Goal: Task Accomplishment & Management: Use online tool/utility

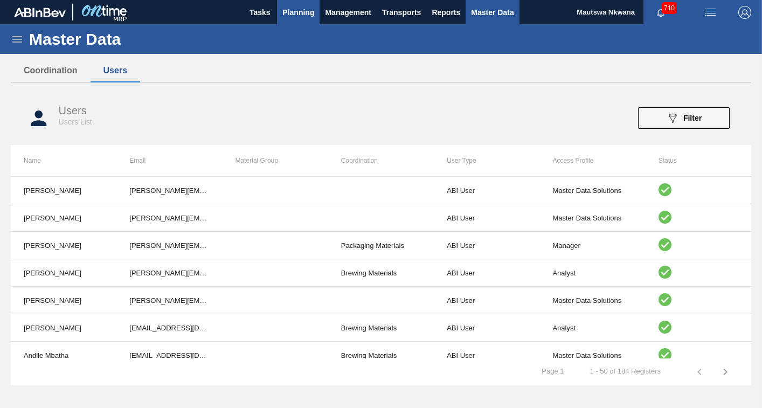
click at [285, 12] on span "Planning" at bounding box center [298, 12] width 32 height 13
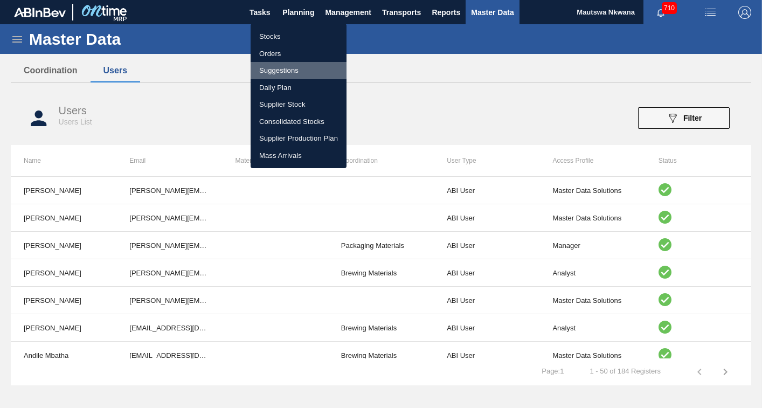
click at [273, 69] on li "Suggestions" at bounding box center [298, 70] width 96 height 17
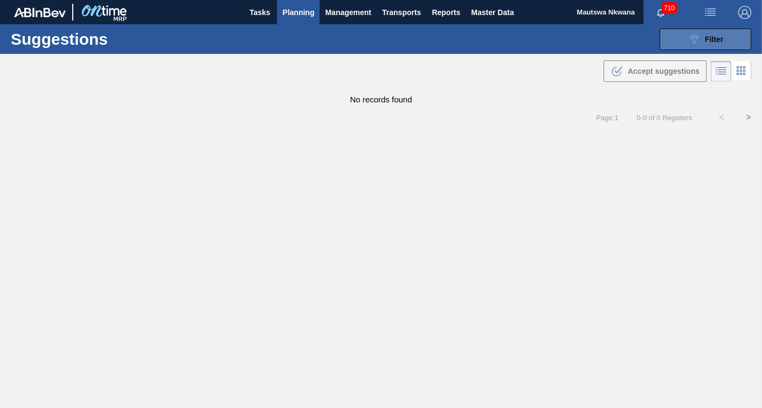
click at [712, 36] on span "Filter" at bounding box center [714, 39] width 18 height 9
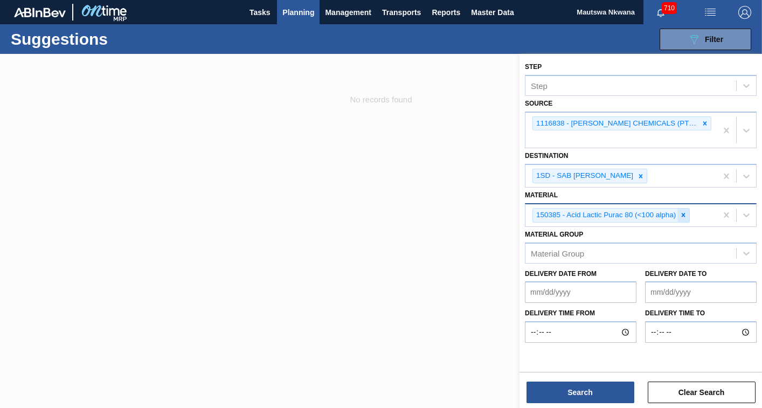
click at [682, 213] on icon at bounding box center [683, 215] width 4 height 4
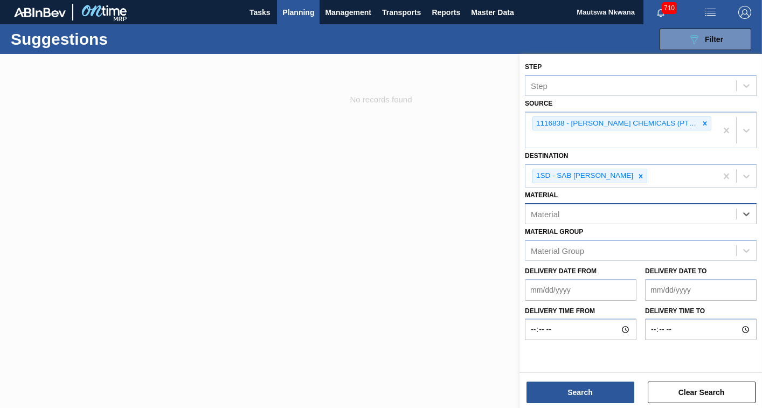
click at [646, 206] on div "Material" at bounding box center [630, 214] width 211 height 16
type input "78740"
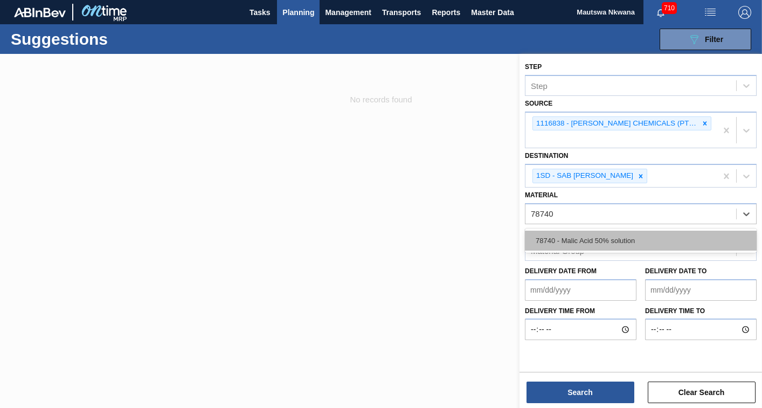
click at [608, 231] on div "78740 - Malic Acid 50% solution" at bounding box center [641, 241] width 232 height 20
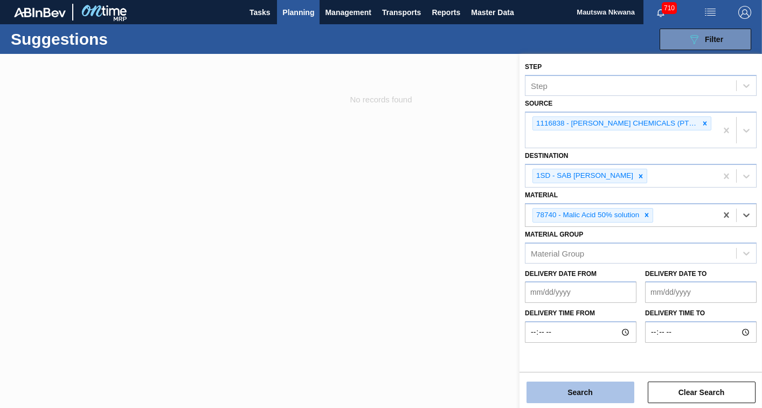
click at [607, 394] on button "Search" at bounding box center [580, 392] width 108 height 22
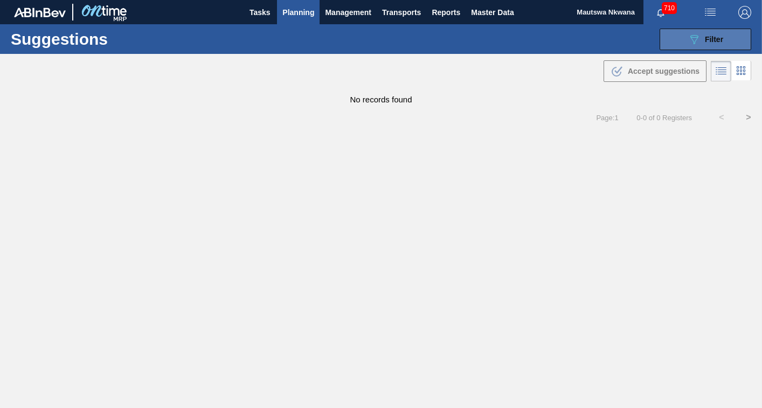
click at [709, 38] on span "Filter" at bounding box center [714, 39] width 18 height 9
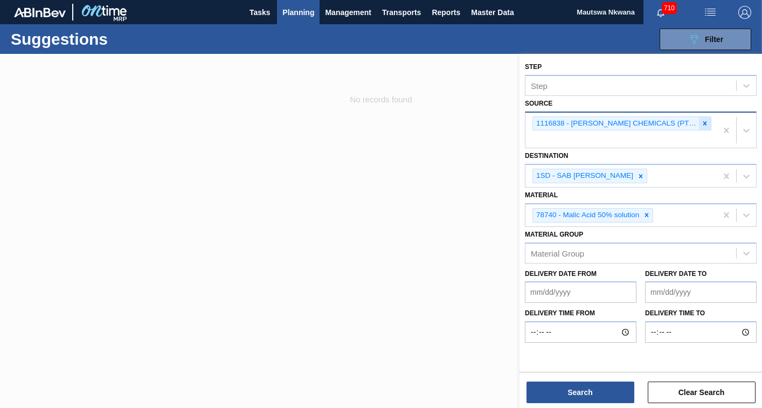
click at [701, 121] on icon at bounding box center [705, 124] width 8 height 8
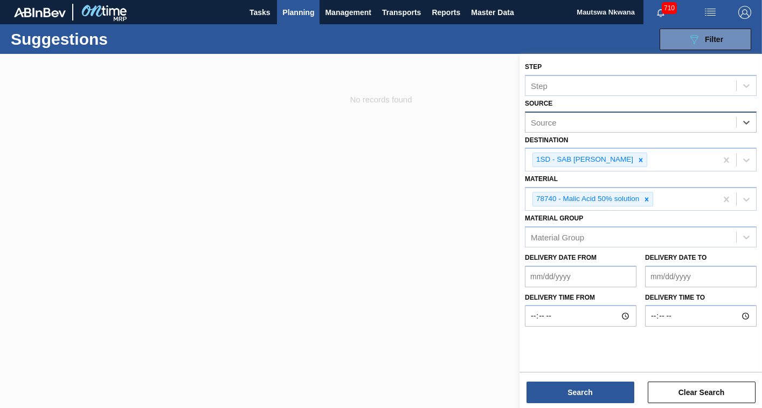
click at [687, 121] on div "Source" at bounding box center [630, 122] width 211 height 16
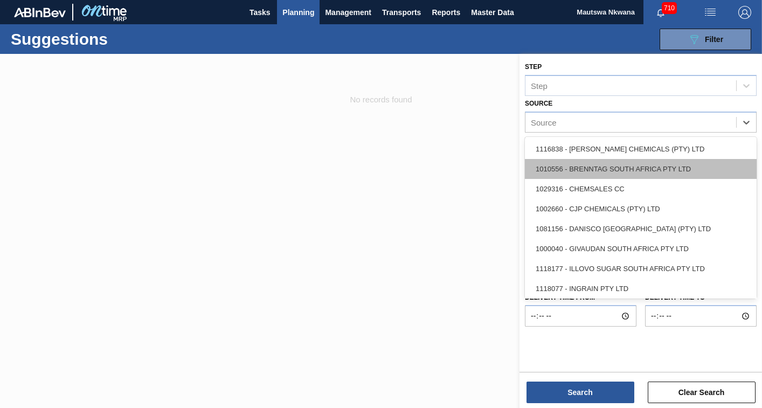
click at [599, 169] on div "1010556 - BRENNTAG SOUTH AFRICA PTY LTD" at bounding box center [641, 169] width 232 height 20
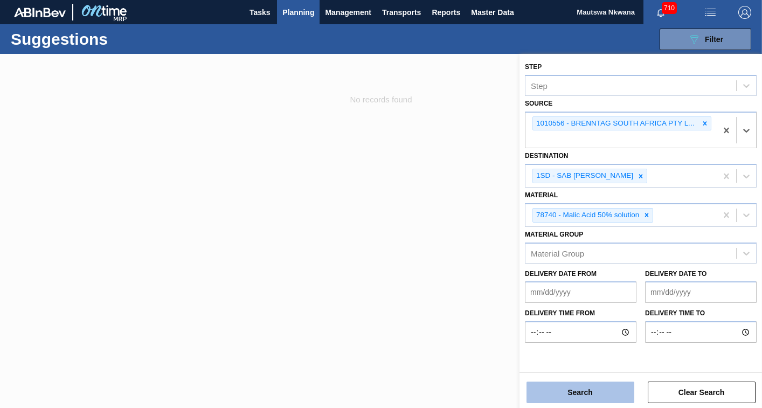
click at [588, 389] on button "Search" at bounding box center [580, 392] width 108 height 22
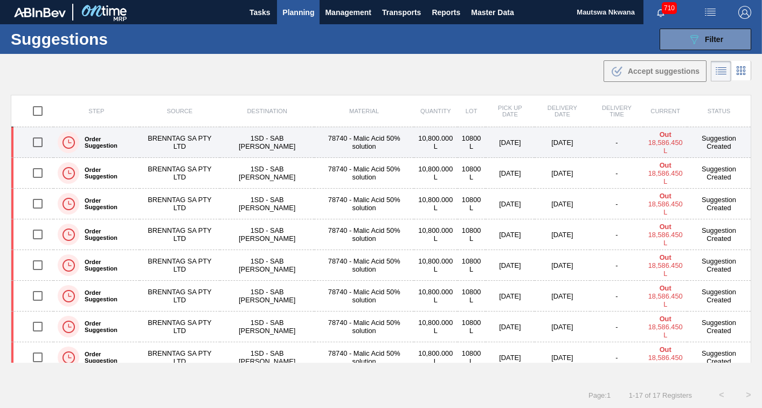
click at [172, 140] on td "BRENNTAG SA PTY LTD" at bounding box center [180, 142] width 80 height 31
click at [172, 140] on main "Tasks Planning Management Transports Reports Master Data Mautswa Nkwana 710 Mar…" at bounding box center [381, 204] width 762 height 408
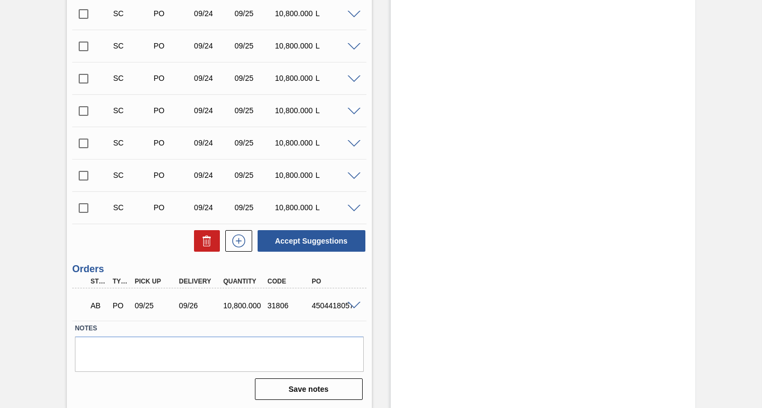
scroll to position [574, 0]
click at [82, 206] on input "checkbox" at bounding box center [83, 207] width 23 height 23
click at [350, 207] on span at bounding box center [353, 208] width 13 height 8
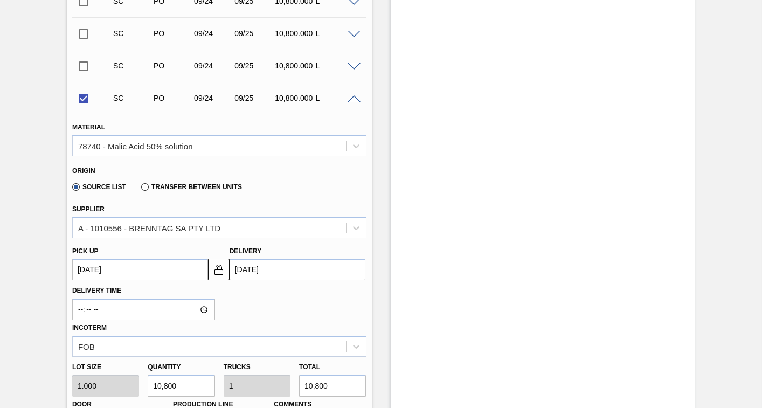
scroll to position [735, 0]
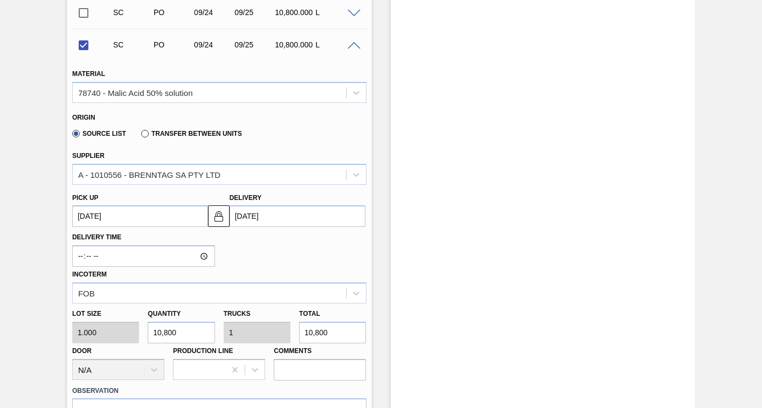
click at [160, 220] on up3251516026 "09/24/2025" at bounding box center [140, 216] width 136 height 22
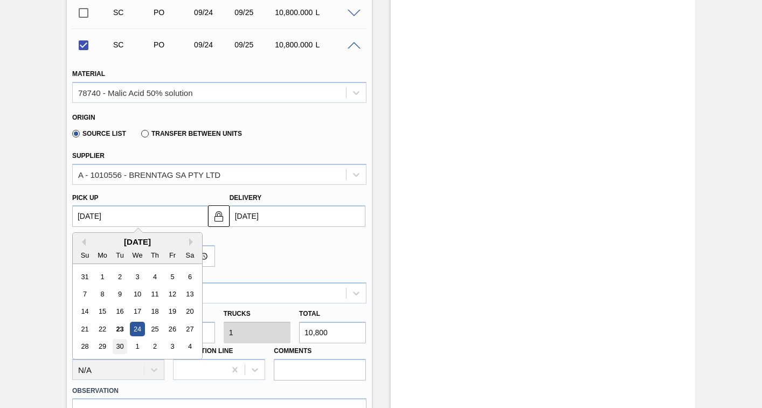
click at [119, 345] on div "30" at bounding box center [120, 346] width 15 height 15
checkbox input "false"
type up3251516026 "09/30/2025"
type input "10/01/2025"
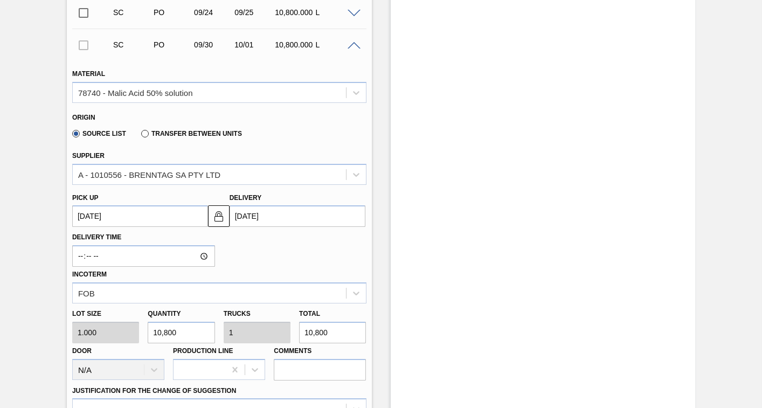
click at [123, 215] on up3251516026 "09/30/2025" at bounding box center [140, 216] width 136 height 22
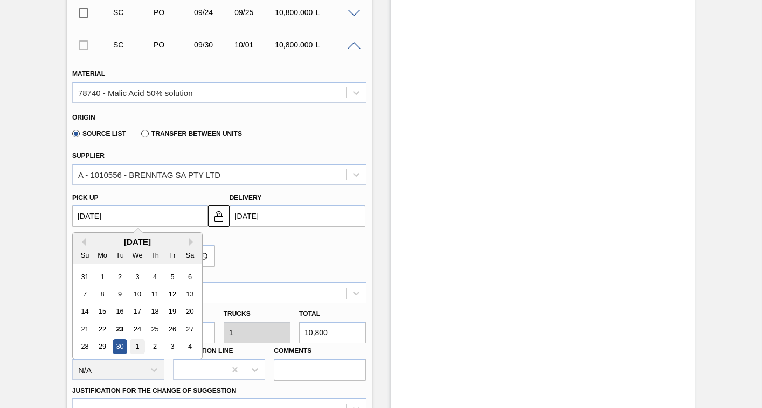
click at [136, 344] on div "1" at bounding box center [137, 346] width 15 height 15
type up3251516026 "10/01/2025"
type input "10/02/2025"
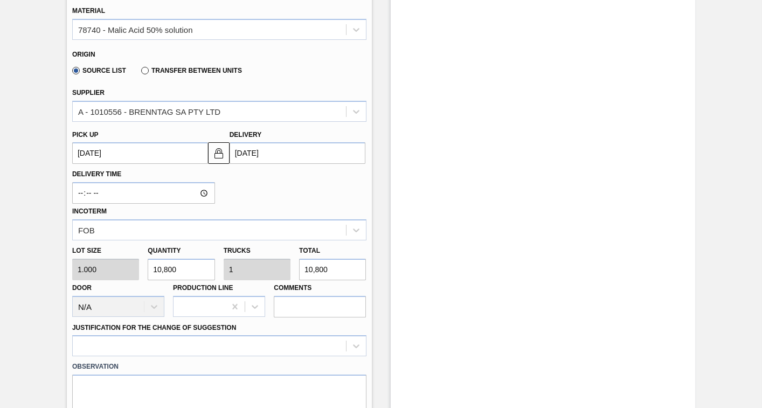
scroll to position [843, 0]
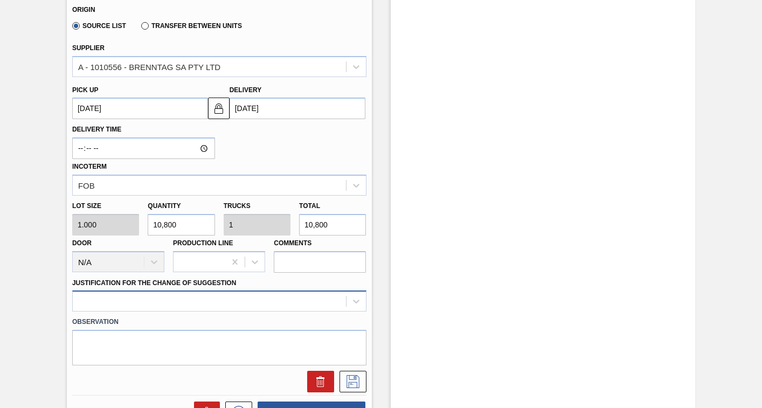
click at [193, 298] on div at bounding box center [219, 300] width 294 height 21
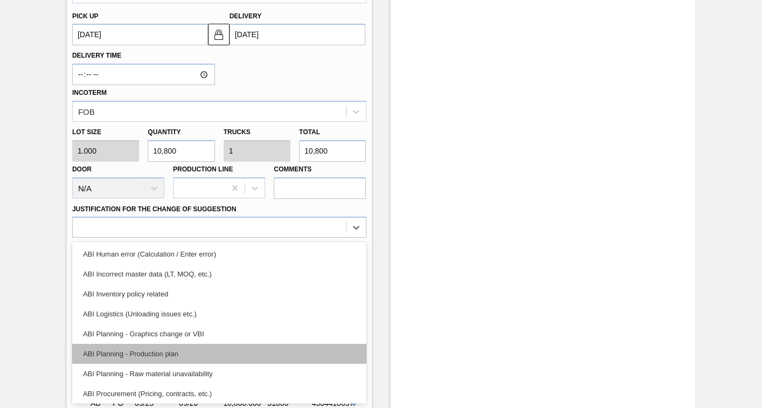
click at [140, 354] on div "ABI Planning - Production plan" at bounding box center [219, 354] width 294 height 20
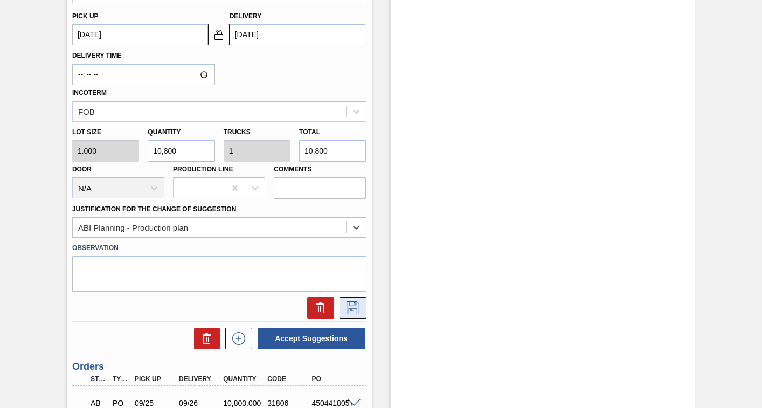
click at [352, 308] on icon at bounding box center [352, 307] width 17 height 13
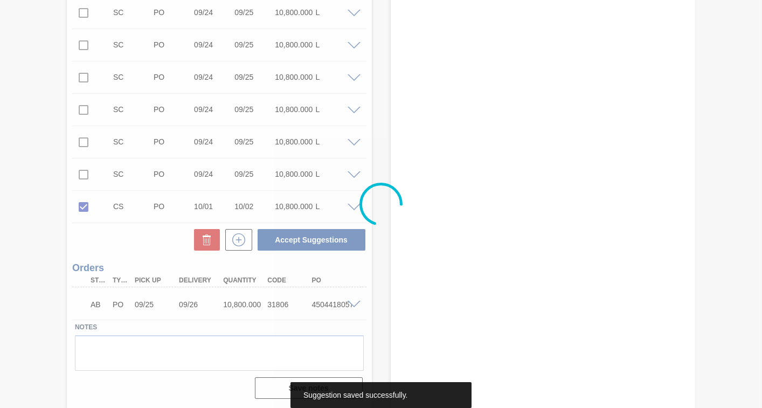
scroll to position [574, 0]
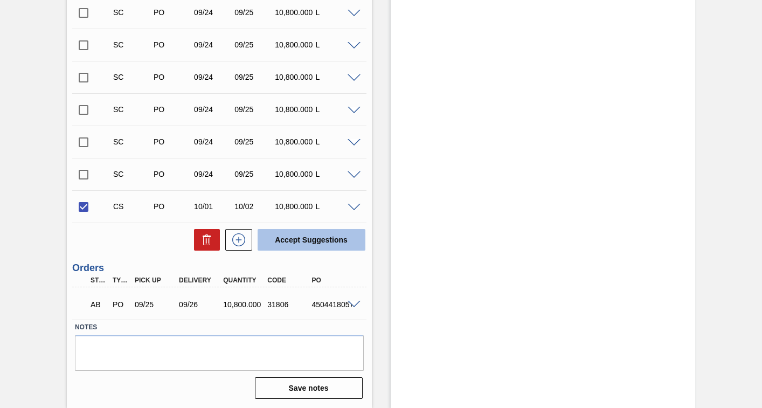
click at [309, 239] on button "Accept Suggestions" at bounding box center [311, 240] width 108 height 22
checkbox input "false"
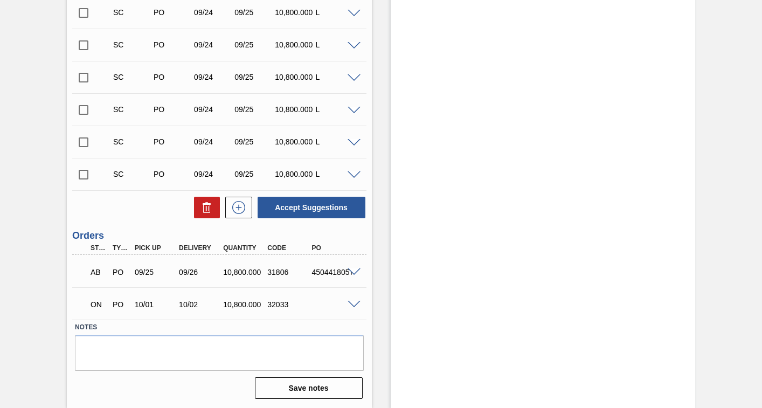
click at [85, 177] on input "checkbox" at bounding box center [83, 174] width 23 height 23
click at [354, 175] on span at bounding box center [353, 175] width 13 height 8
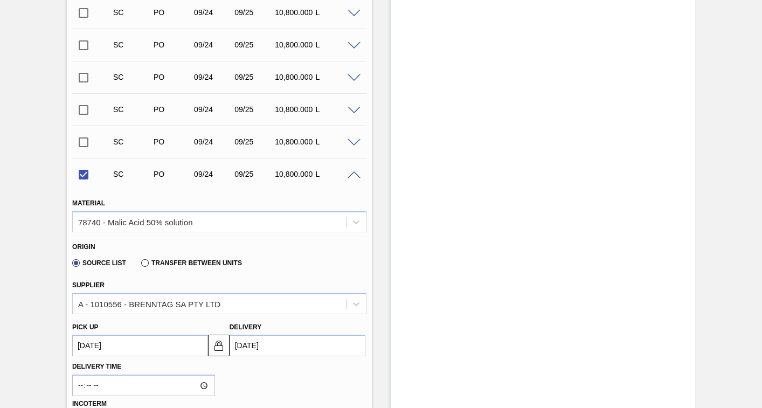
click at [163, 345] on up3251516025 "09/24/2025" at bounding box center [140, 346] width 136 height 22
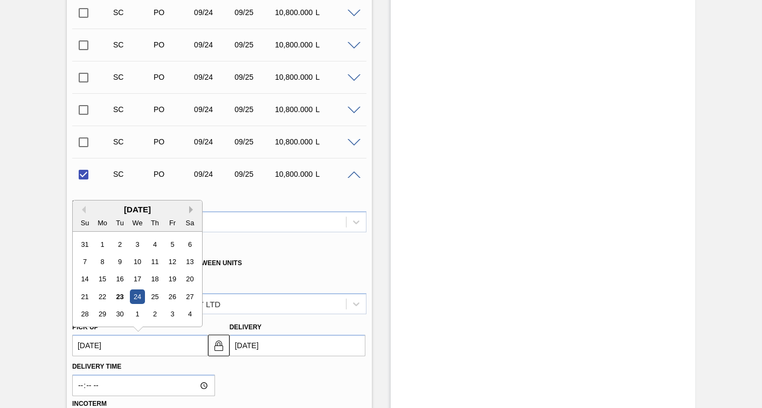
click at [190, 206] on button "Next Month" at bounding box center [193, 210] width 8 height 8
click at [138, 279] on div "15" at bounding box center [137, 279] width 15 height 15
checkbox input "false"
type up3251516025 "10/15/2025"
type input "10/16/2025"
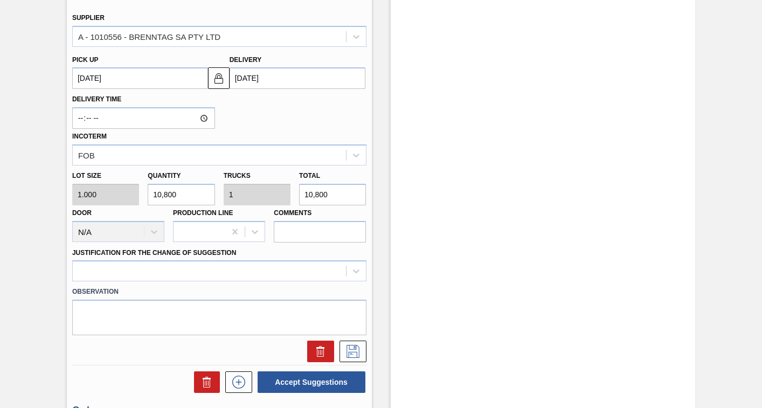
scroll to position [897, 0]
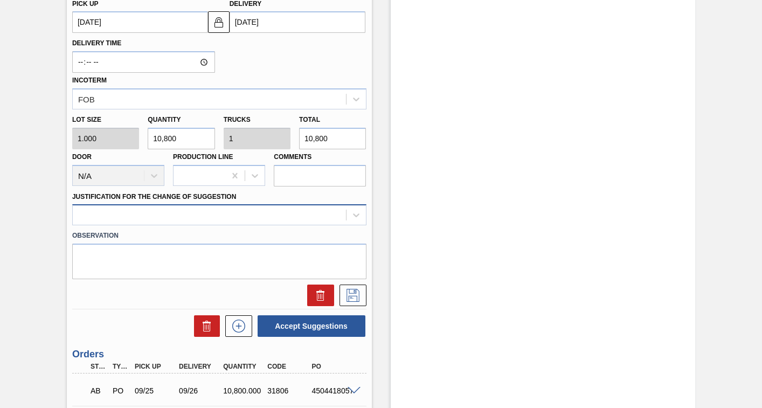
click at [245, 213] on div at bounding box center [209, 215] width 273 height 16
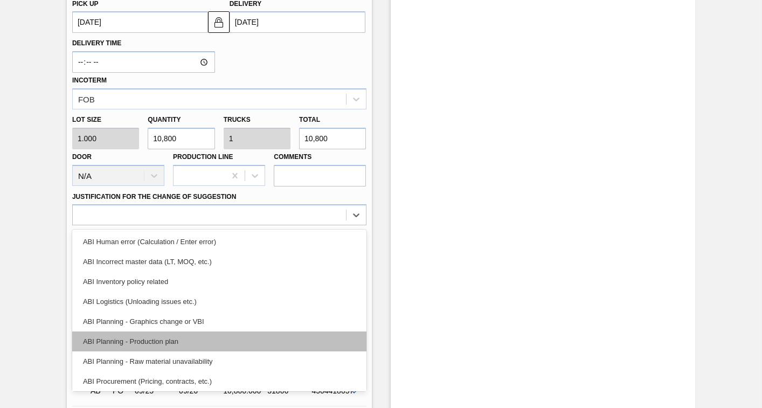
click at [109, 340] on div "ABI Planning - Production plan" at bounding box center [219, 341] width 294 height 20
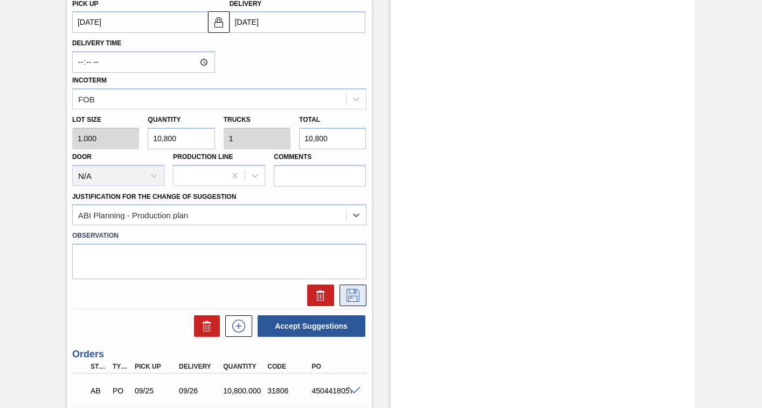
click at [355, 295] on icon at bounding box center [352, 295] width 17 height 13
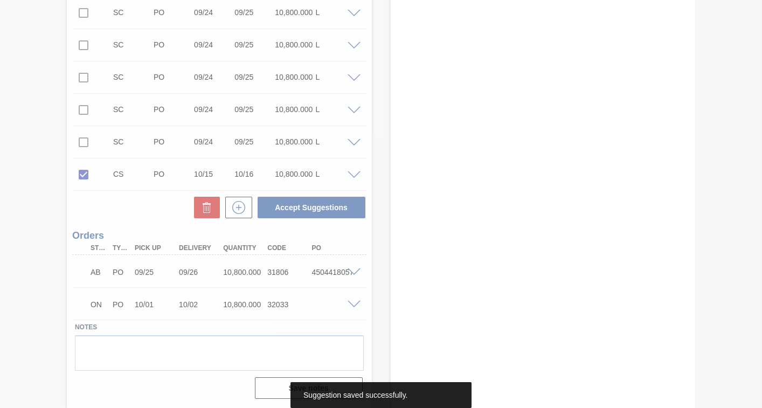
scroll to position [574, 0]
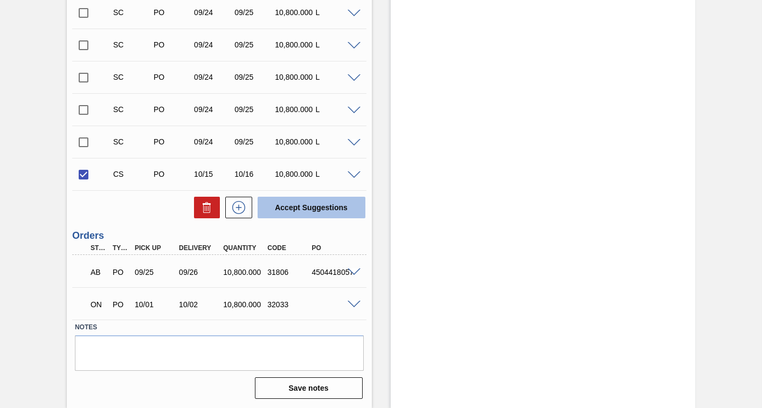
click at [315, 204] on button "Accept Suggestions" at bounding box center [311, 208] width 108 height 22
checkbox input "false"
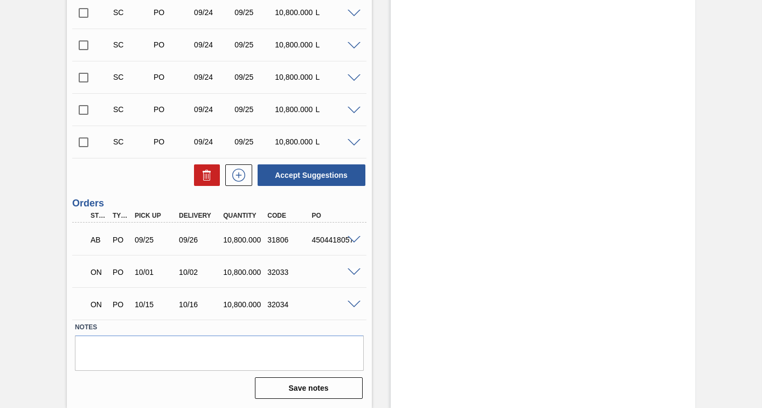
click at [85, 142] on input "checkbox" at bounding box center [83, 142] width 23 height 23
click at [351, 141] on span at bounding box center [353, 143] width 13 height 8
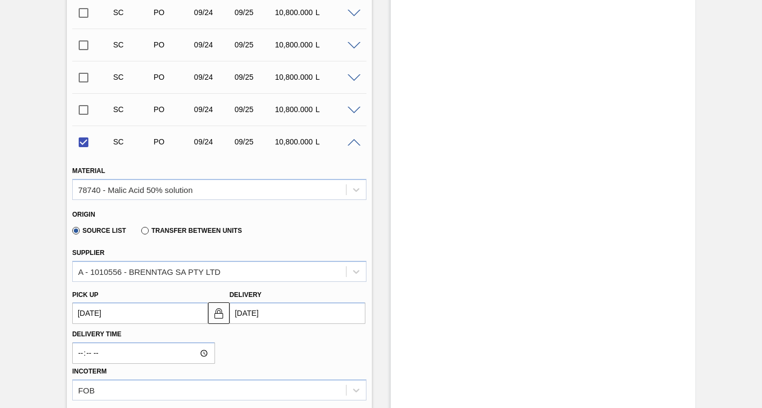
click at [150, 316] on up3251516024 "09/24/2025" at bounding box center [140, 313] width 136 height 22
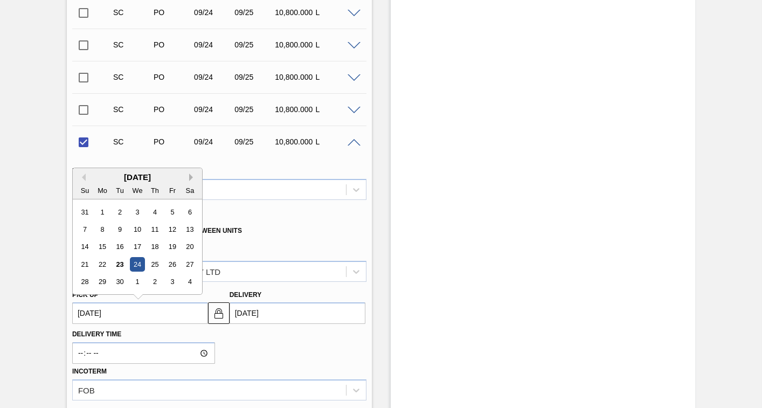
click at [189, 175] on button "Next Month" at bounding box center [193, 177] width 8 height 8
click at [140, 264] on div "22" at bounding box center [137, 264] width 15 height 15
checkbox input "false"
type up3251516024 "10/22/2025"
type input "10/23/2025"
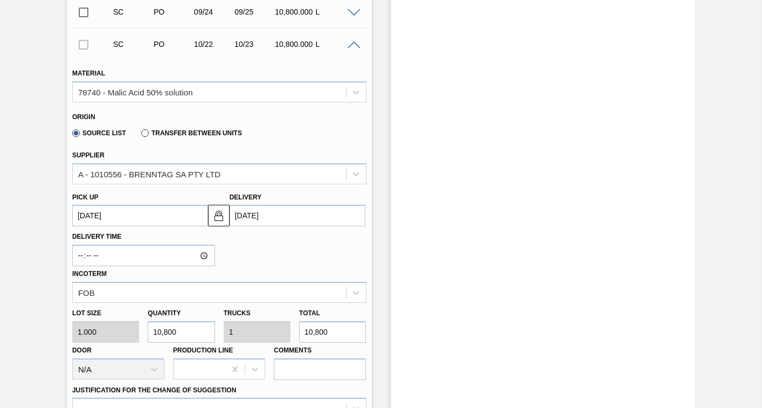
scroll to position [735, 0]
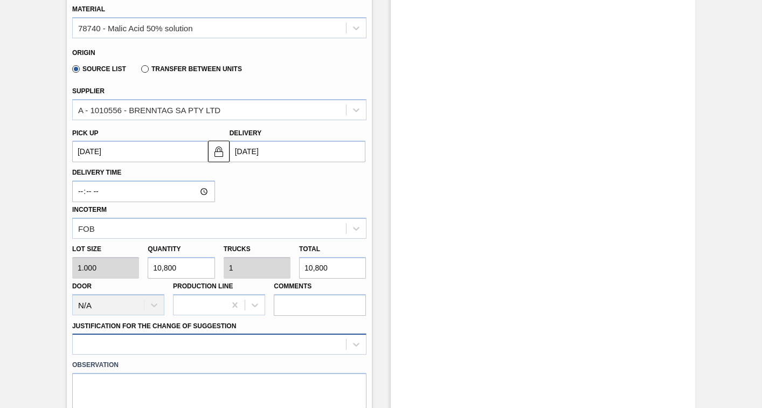
click at [216, 344] on div at bounding box center [219, 343] width 294 height 21
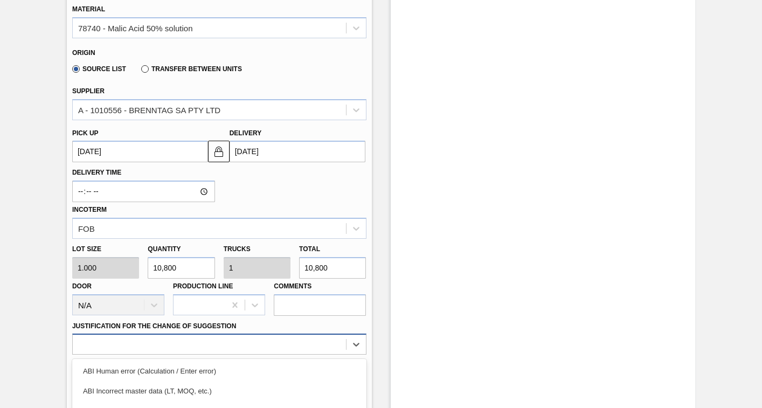
scroll to position [852, 0]
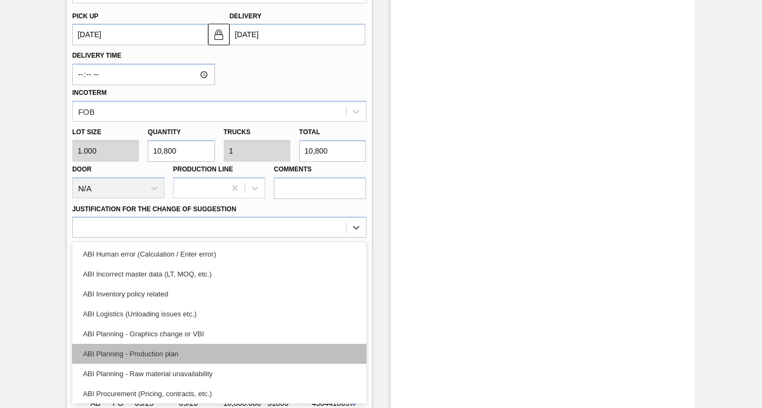
click at [143, 351] on div "ABI Planning - Production plan" at bounding box center [219, 354] width 294 height 20
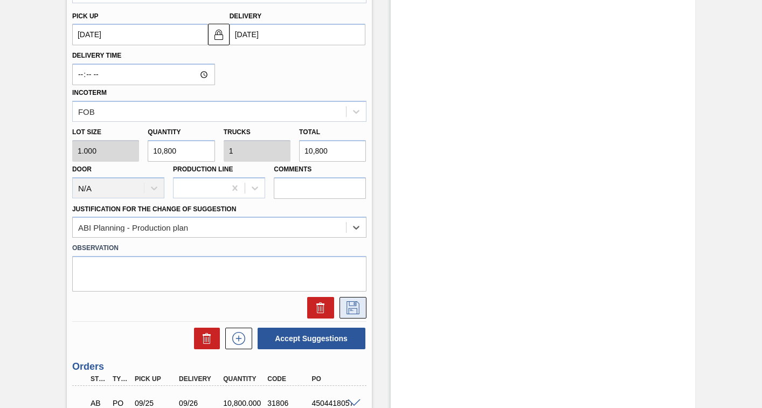
click at [347, 307] on icon at bounding box center [352, 307] width 17 height 13
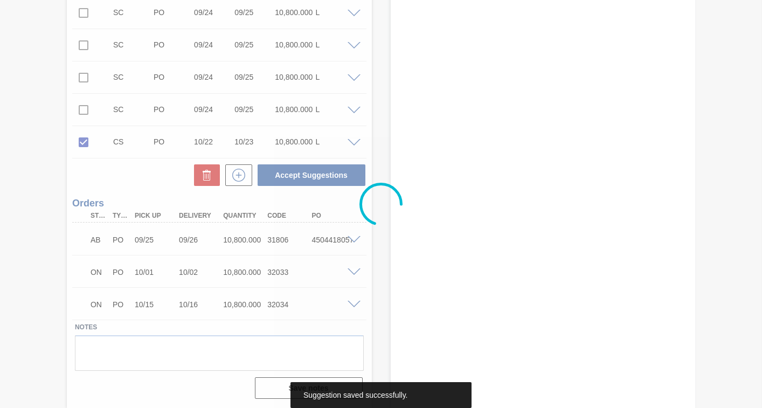
scroll to position [574, 0]
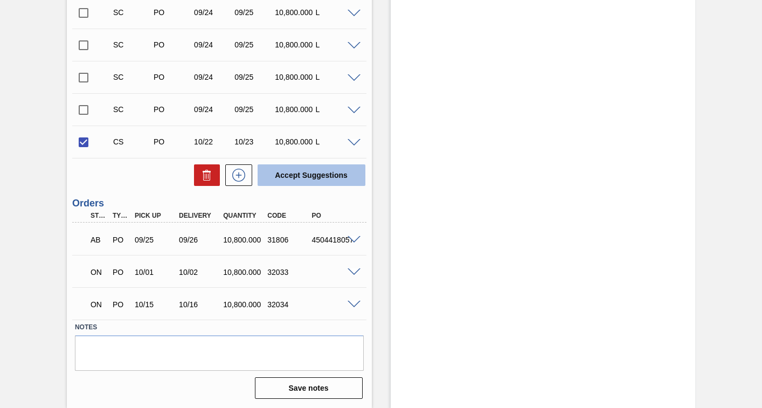
click at [317, 172] on button "Accept Suggestions" at bounding box center [311, 175] width 108 height 22
checkbox input "false"
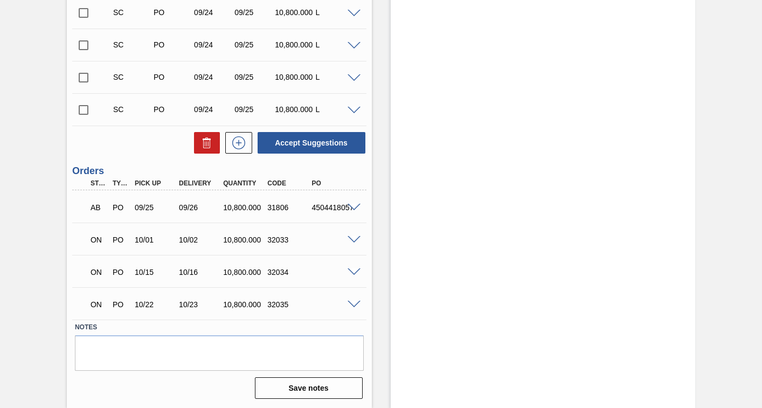
click at [86, 112] on input "checkbox" at bounding box center [83, 110] width 23 height 23
click at [350, 111] on span at bounding box center [353, 111] width 13 height 8
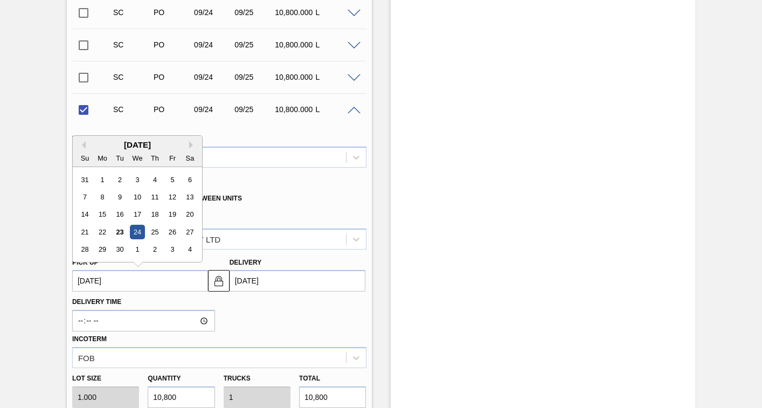
click at [152, 287] on up3251516023 "09/24/2025" at bounding box center [140, 281] width 136 height 22
click at [192, 142] on button "Next Month" at bounding box center [193, 145] width 8 height 8
click at [141, 249] on div "29" at bounding box center [137, 249] width 15 height 15
checkbox input "false"
type up3251516023 "10/29/2025"
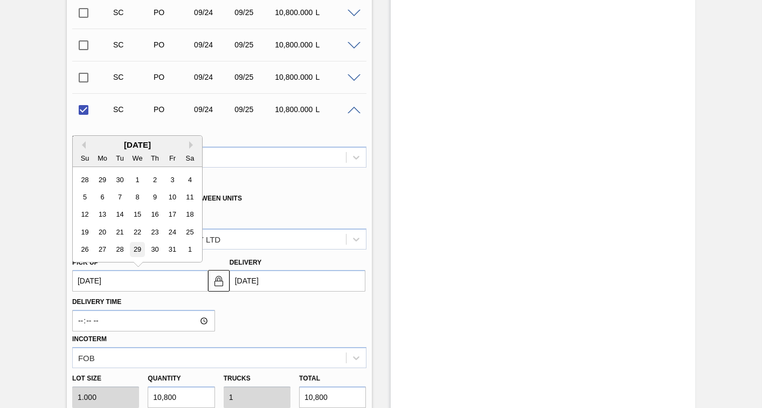
type input "10/30/2025"
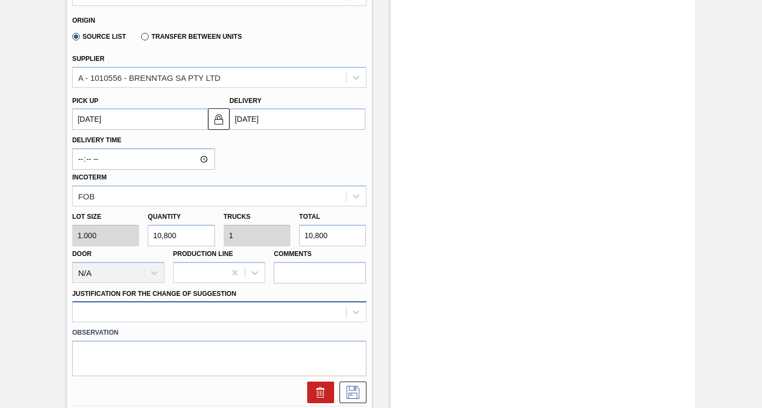
click at [193, 313] on div at bounding box center [219, 311] width 294 height 21
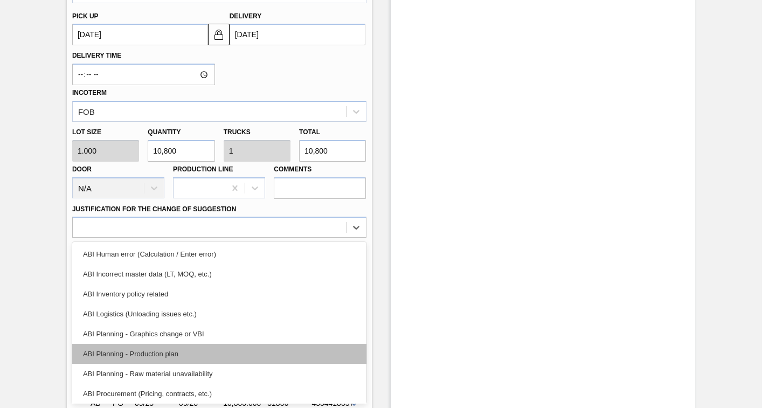
click at [150, 355] on div "ABI Planning - Production plan" at bounding box center [219, 354] width 294 height 20
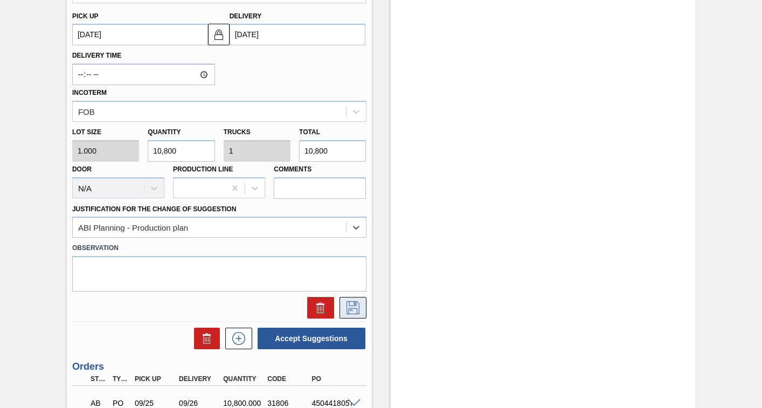
click at [352, 307] on icon at bounding box center [352, 307] width 17 height 13
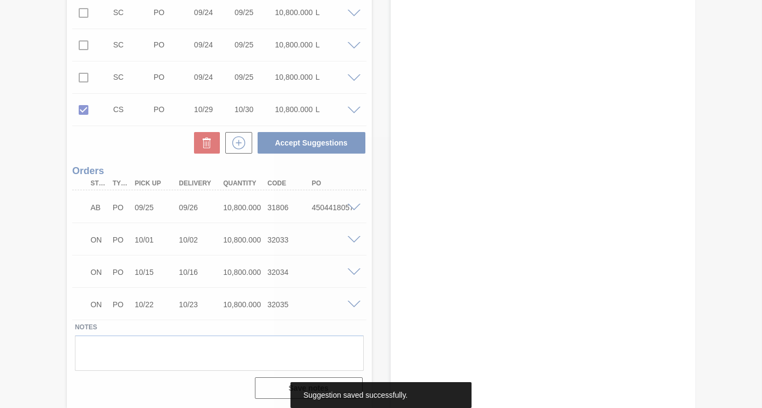
scroll to position [574, 0]
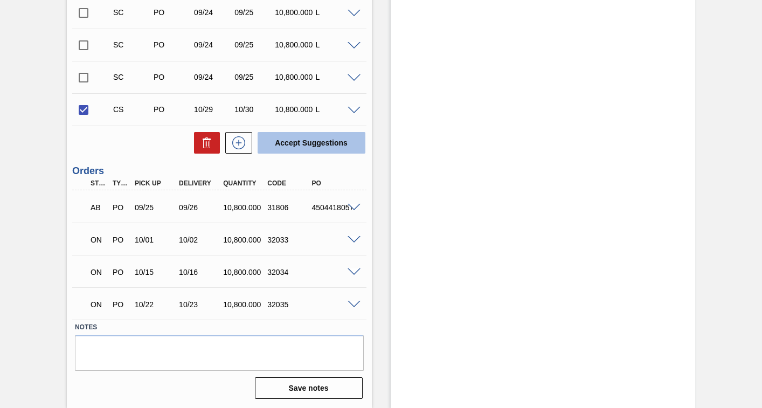
click at [305, 142] on button "Accept Suggestions" at bounding box center [311, 143] width 108 height 22
checkbox input "false"
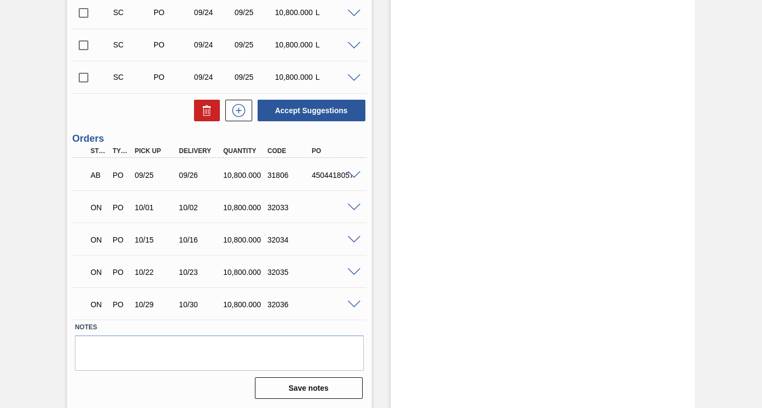
click at [85, 79] on input "checkbox" at bounding box center [83, 77] width 23 height 23
click at [354, 78] on span at bounding box center [353, 78] width 13 height 8
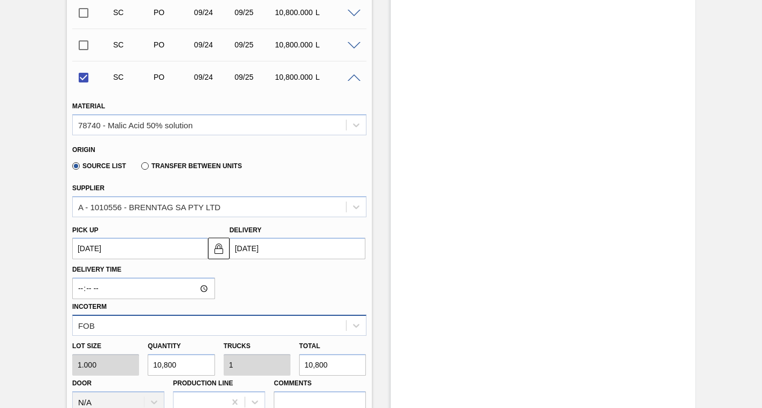
scroll to position [628, 0]
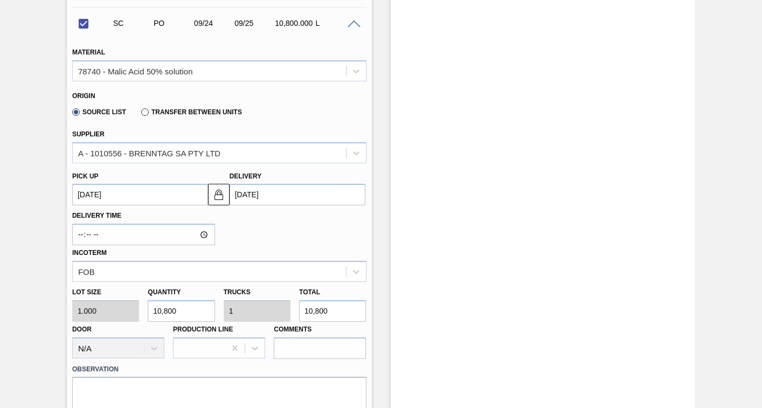
click at [156, 194] on up3251516022 "09/24/2025" at bounding box center [140, 195] width 136 height 22
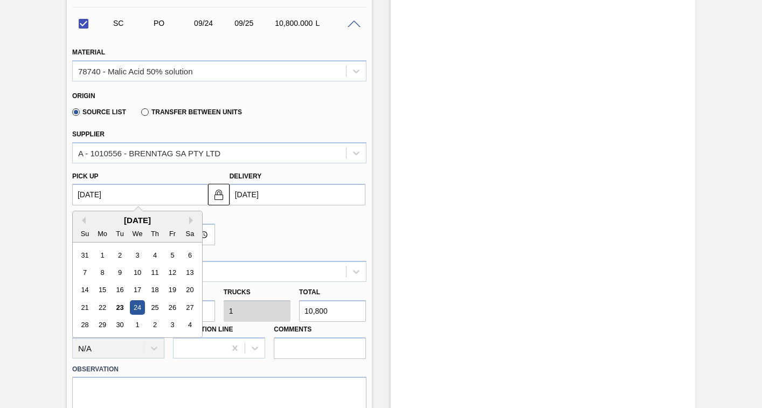
click at [189, 220] on div "September 2025" at bounding box center [137, 219] width 129 height 9
click at [191, 222] on button "Next Month" at bounding box center [193, 221] width 8 height 8
click at [139, 273] on div "5" at bounding box center [137, 272] width 15 height 15
checkbox input "false"
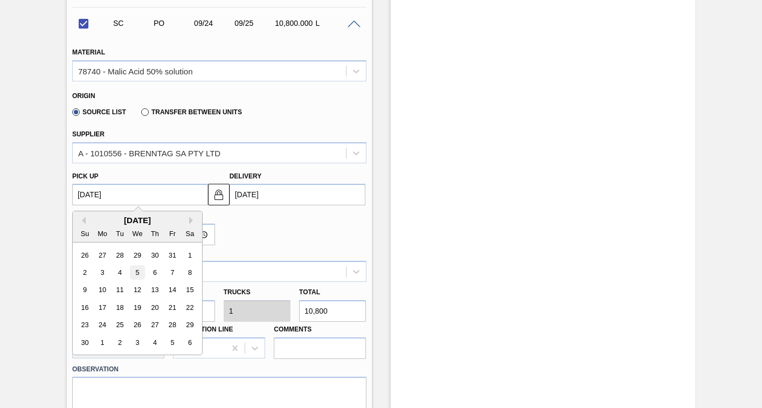
type up3251516022 "11/05/2025"
type input "11/06/2025"
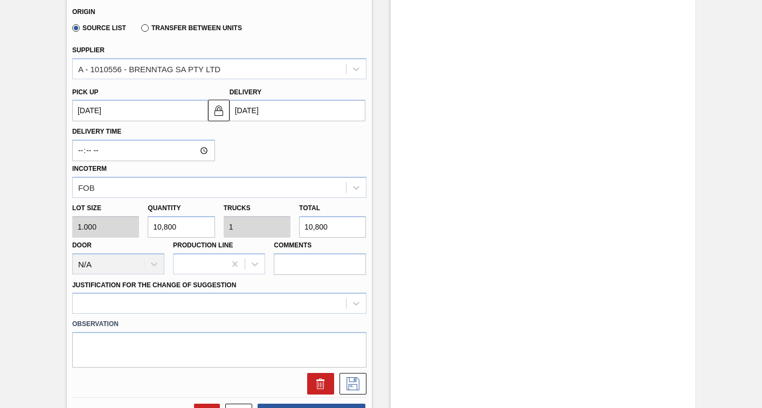
scroll to position [789, 0]
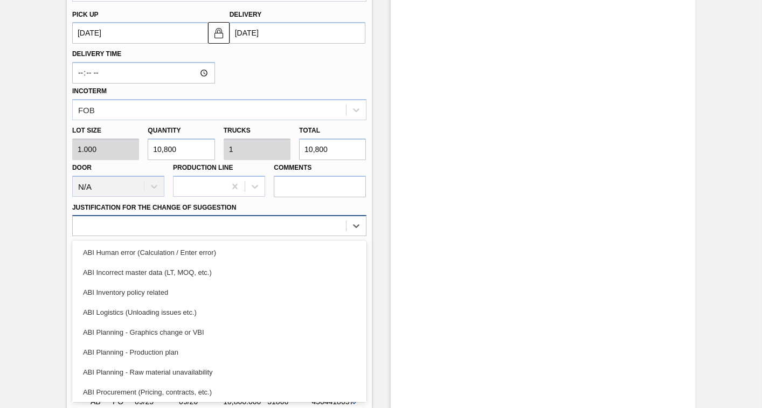
click at [163, 227] on div at bounding box center [209, 226] width 273 height 16
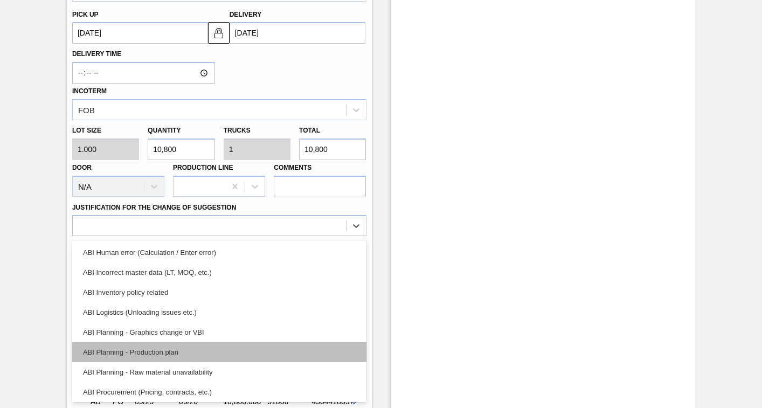
click at [139, 351] on div "ABI Planning - Production plan" at bounding box center [219, 352] width 294 height 20
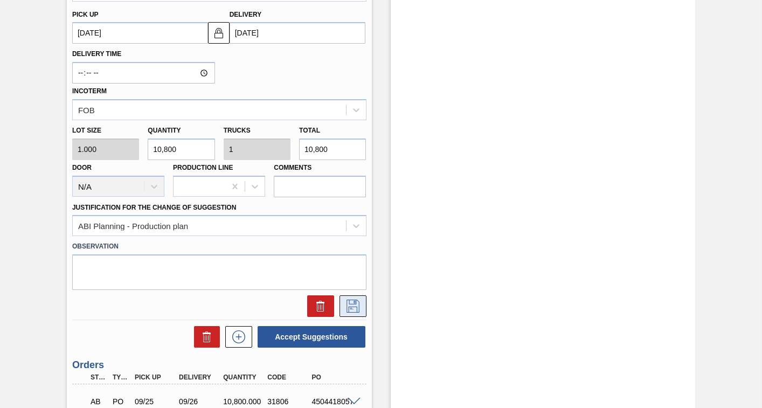
click at [349, 307] on icon at bounding box center [352, 305] width 17 height 13
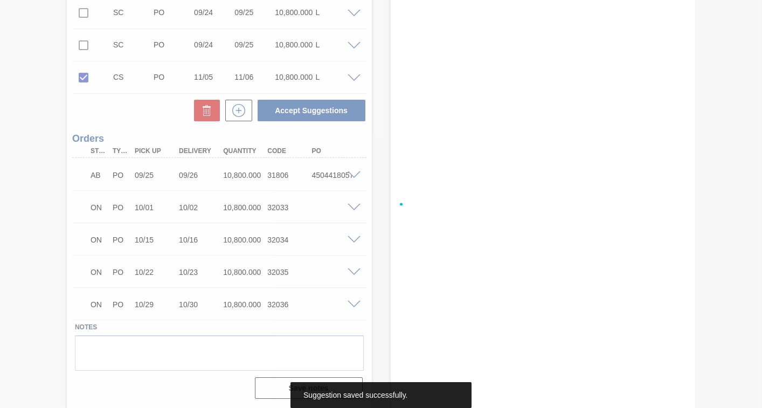
scroll to position [574, 0]
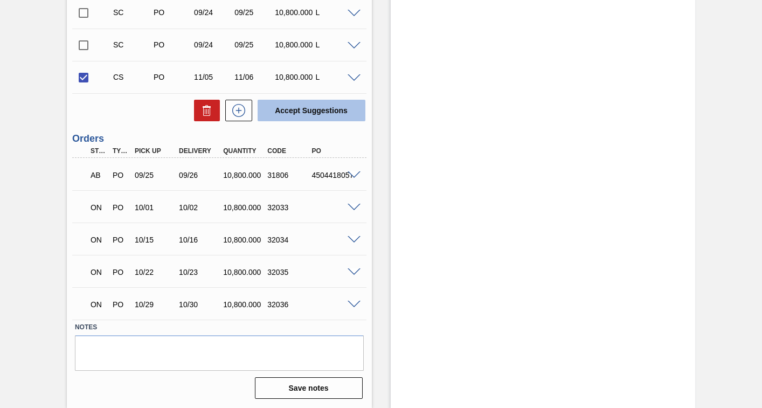
click at [306, 107] on button "Accept Suggestions" at bounding box center [311, 111] width 108 height 22
checkbox input "false"
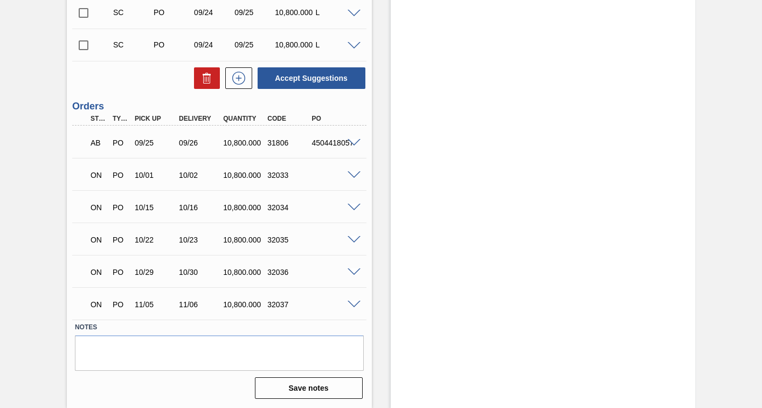
click at [80, 46] on input "checkbox" at bounding box center [83, 45] width 23 height 23
click at [352, 47] on span at bounding box center [353, 46] width 13 height 8
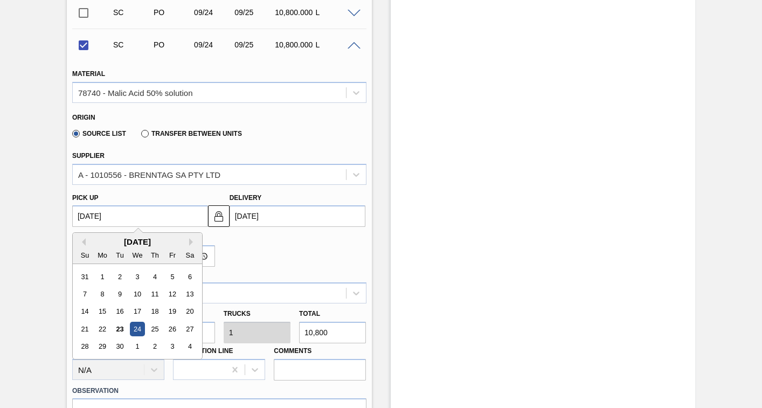
click at [151, 220] on up3251516021 "09/24/2025" at bounding box center [140, 216] width 136 height 22
click at [187, 241] on div "September 2025" at bounding box center [137, 241] width 129 height 9
click at [192, 241] on button "Next Month" at bounding box center [193, 242] width 8 height 8
click at [191, 241] on button "Next Month" at bounding box center [193, 242] width 8 height 8
click at [141, 310] on div "12" at bounding box center [137, 311] width 15 height 15
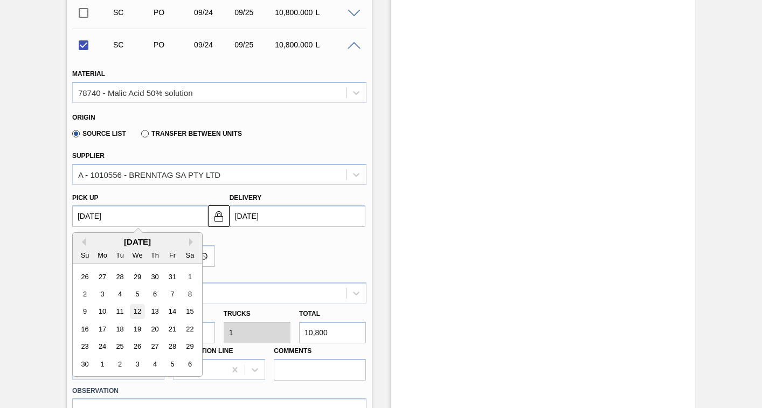
checkbox input "false"
type up3251516021 "11/12/2025"
type input "11/13/2025"
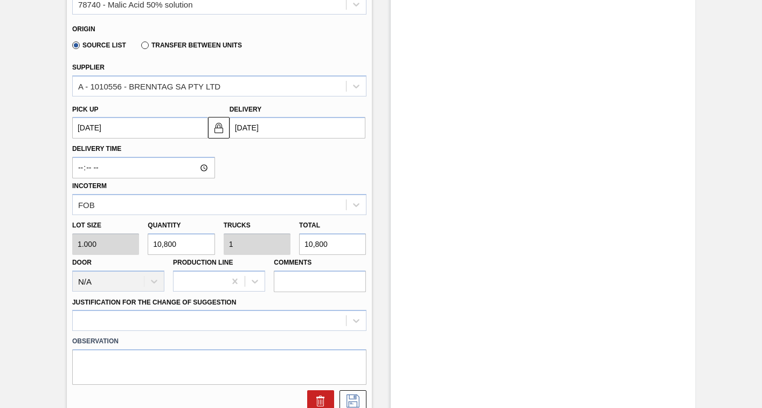
scroll to position [735, 0]
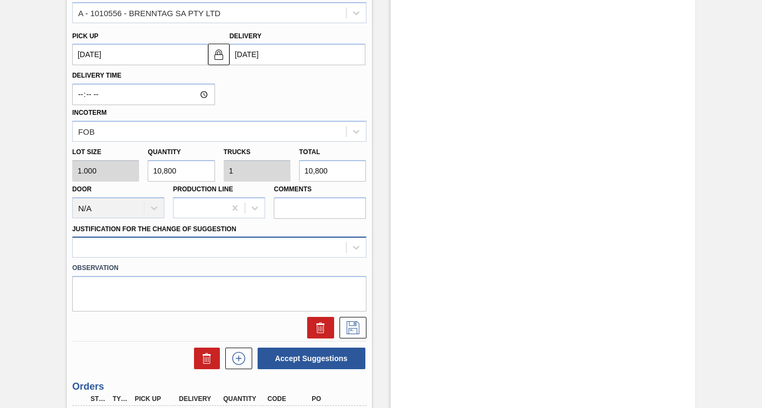
click at [184, 243] on div at bounding box center [219, 246] width 294 height 21
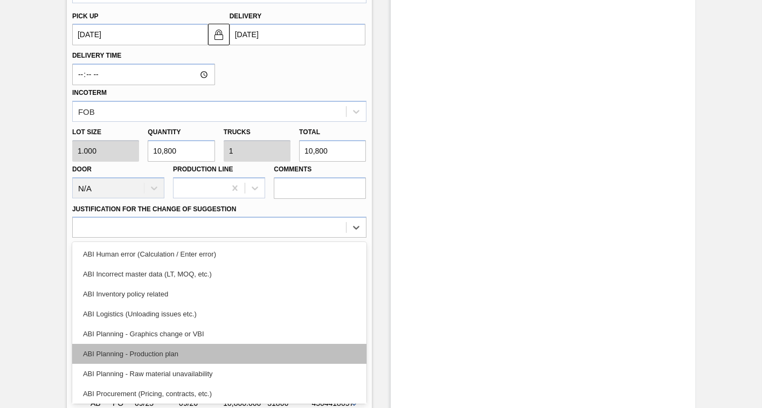
click at [128, 356] on div "ABI Planning - Production plan" at bounding box center [219, 354] width 294 height 20
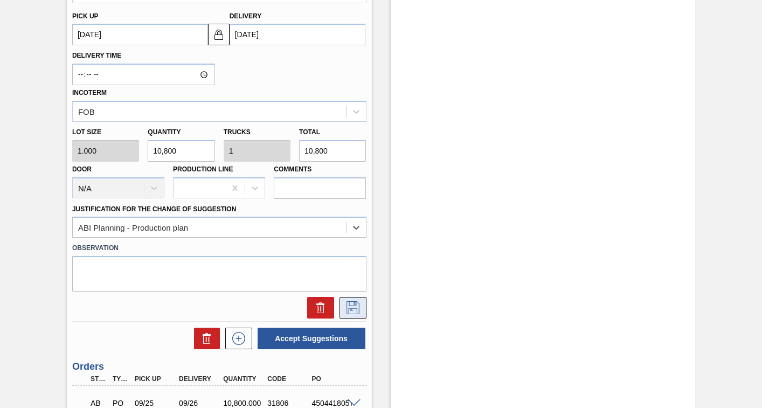
click at [355, 305] on icon at bounding box center [352, 307] width 13 height 13
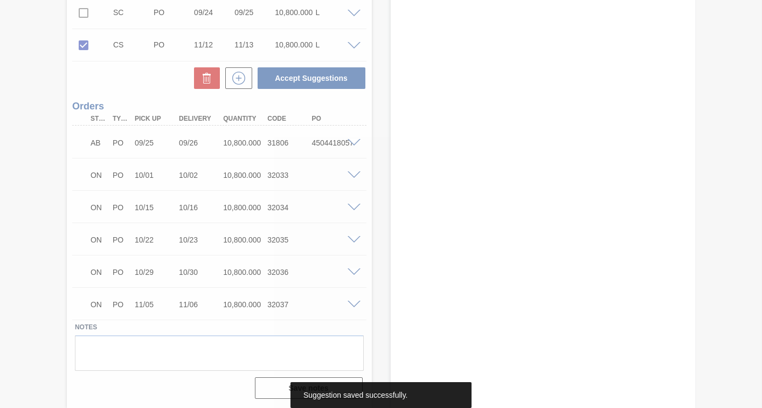
scroll to position [574, 0]
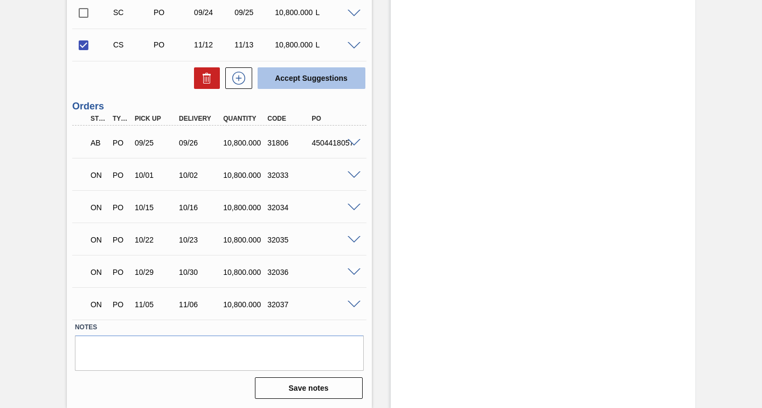
click at [308, 80] on button "Accept Suggestions" at bounding box center [311, 78] width 108 height 22
checkbox input "false"
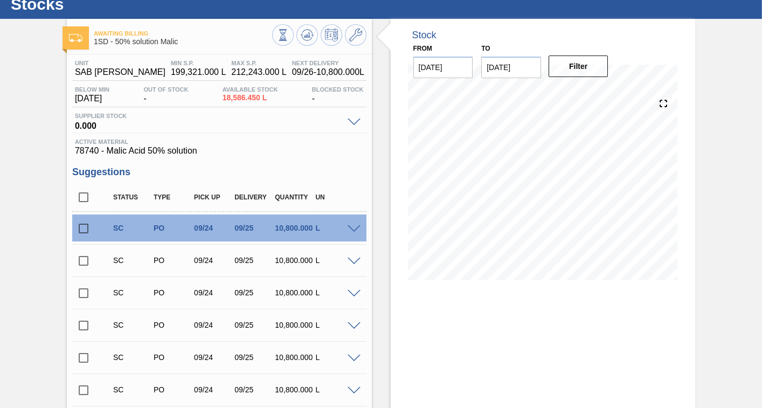
scroll to position [0, 0]
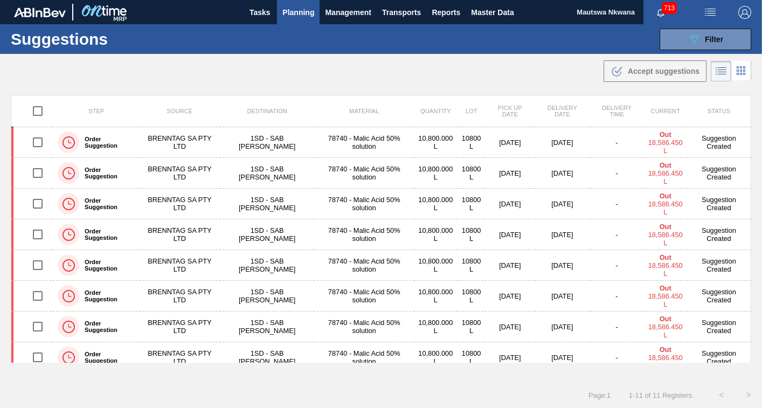
click at [302, 12] on span "Planning" at bounding box center [298, 12] width 32 height 13
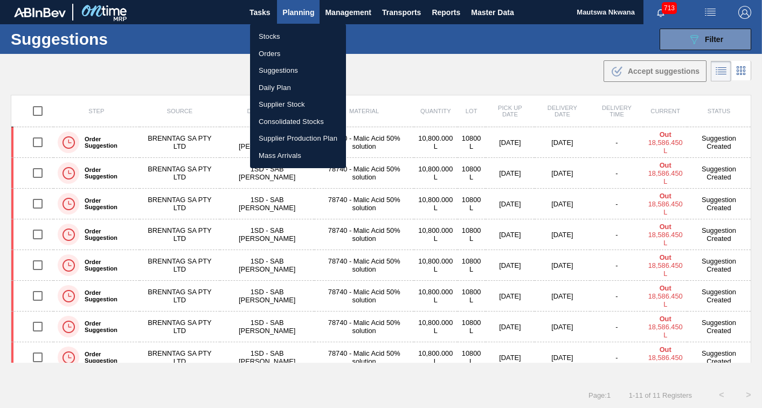
click at [271, 68] on li "Suggestions" at bounding box center [298, 70] width 96 height 17
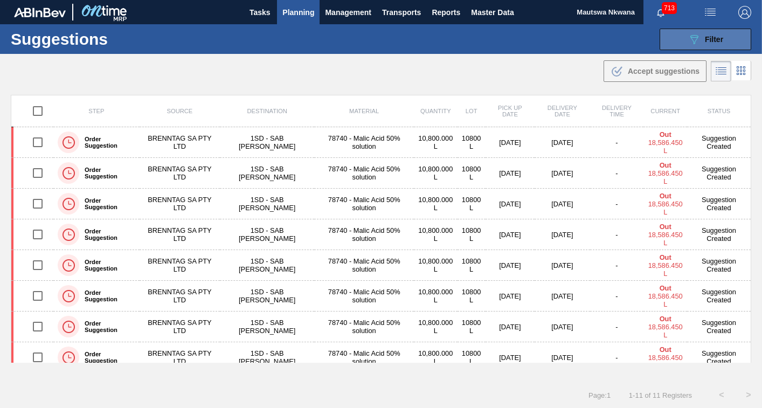
click at [710, 36] on span "Filter" at bounding box center [714, 39] width 18 height 9
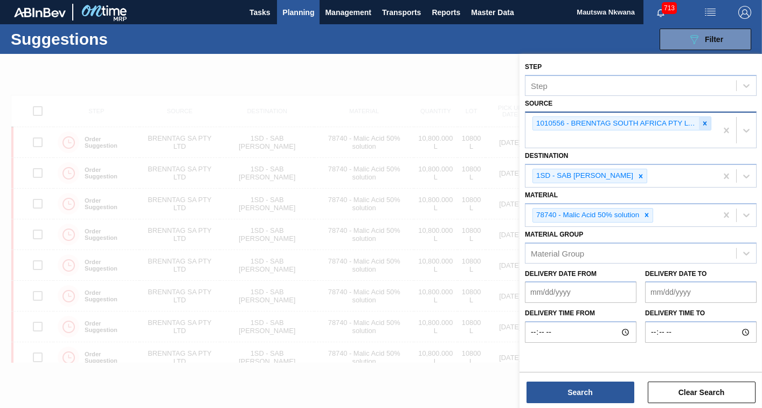
click at [707, 124] on icon at bounding box center [705, 124] width 8 height 8
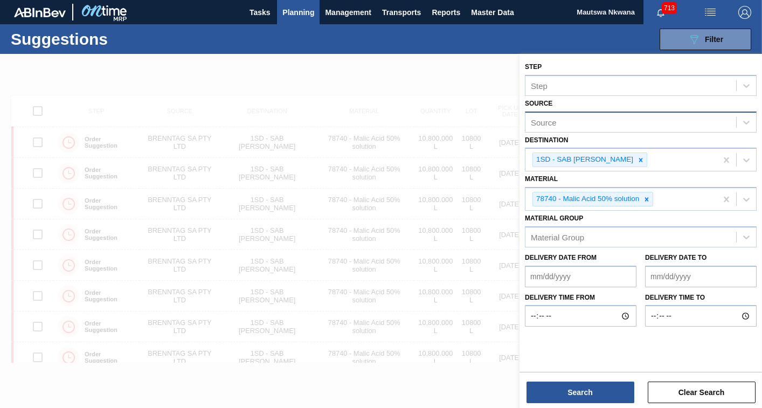
click at [621, 134] on div "Destination 1SD - SAB Rosslyn Brewery" at bounding box center [641, 152] width 232 height 39
click at [619, 123] on div "Source" at bounding box center [630, 122] width 211 height 16
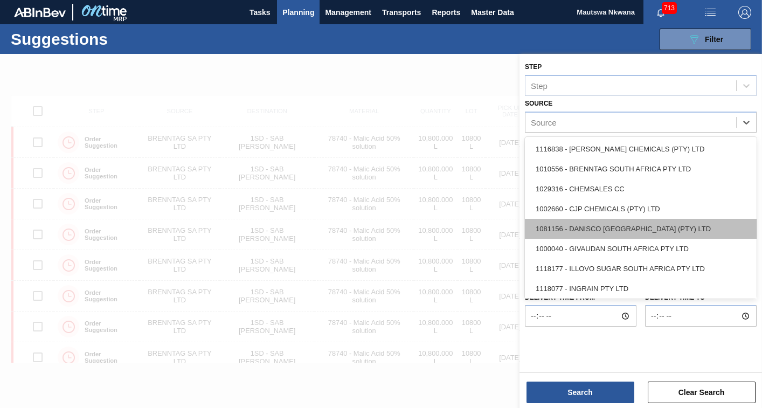
scroll to position [162, 0]
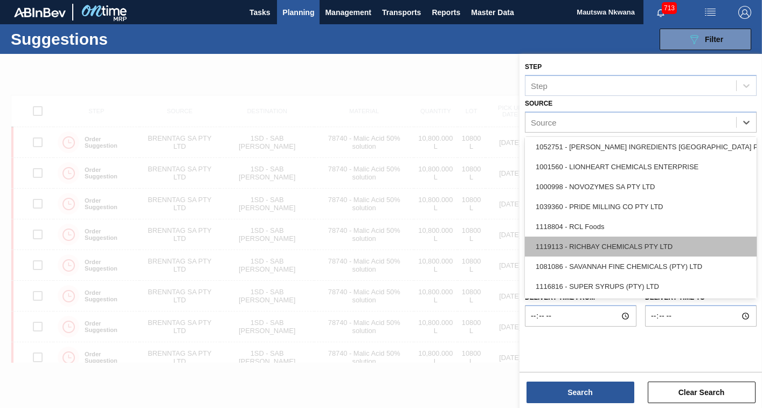
click at [591, 248] on div "1119113 - RICHBAY CHEMICALS PTY LTD" at bounding box center [641, 246] width 232 height 20
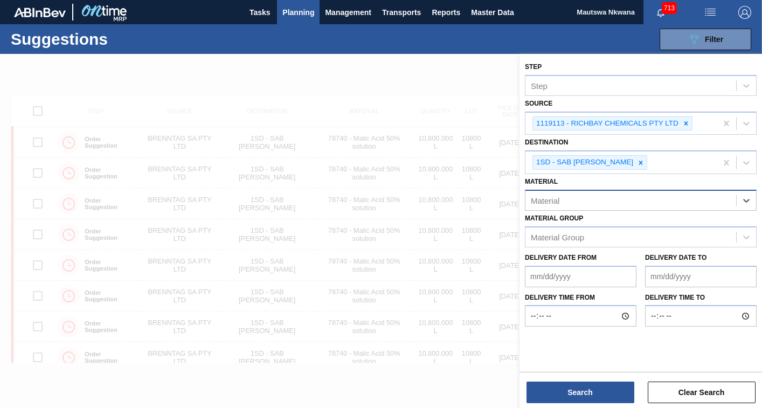
click at [631, 204] on div "Material" at bounding box center [630, 200] width 211 height 16
type input "6416"
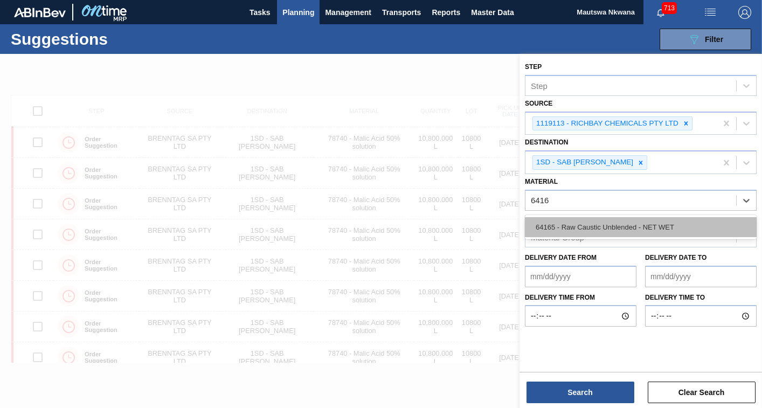
click at [618, 224] on div "64165 - Raw Caustic Unblended - NET WET" at bounding box center [641, 227] width 232 height 20
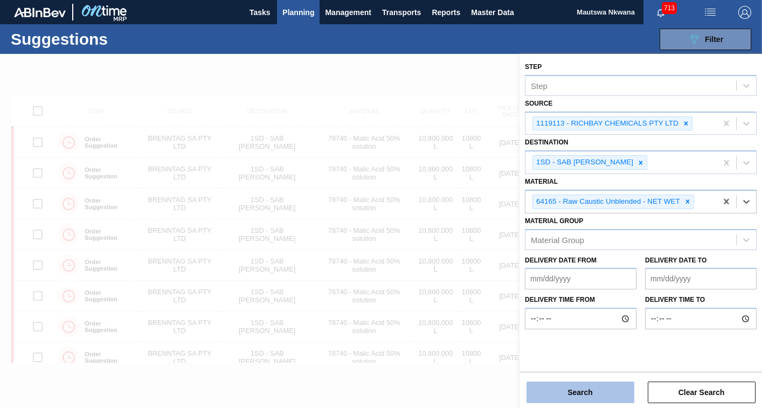
click at [595, 393] on button "Search" at bounding box center [580, 392] width 108 height 22
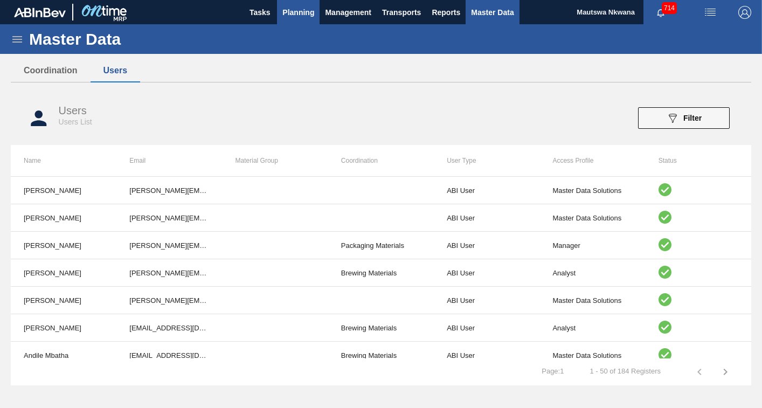
click at [297, 10] on span "Planning" at bounding box center [298, 12] width 32 height 13
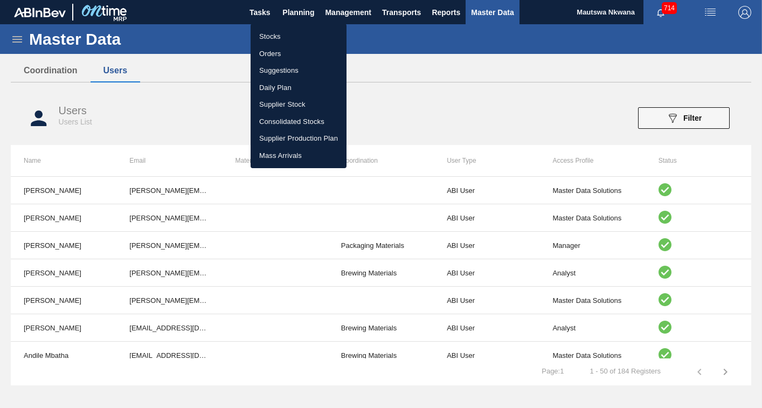
click at [270, 68] on li "Suggestions" at bounding box center [298, 70] width 96 height 17
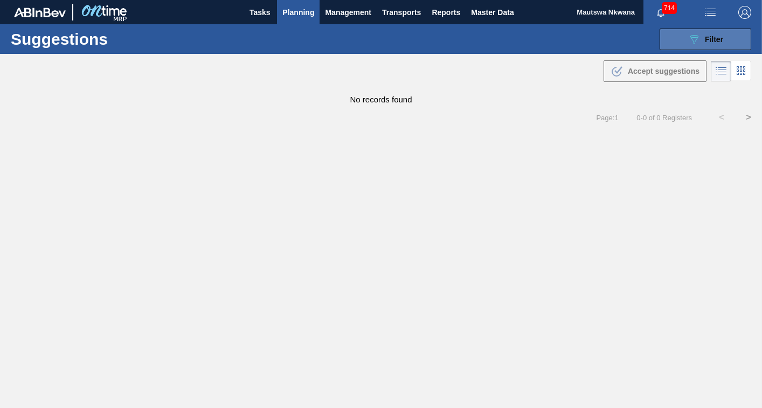
click at [712, 39] on span "Filter" at bounding box center [714, 39] width 18 height 9
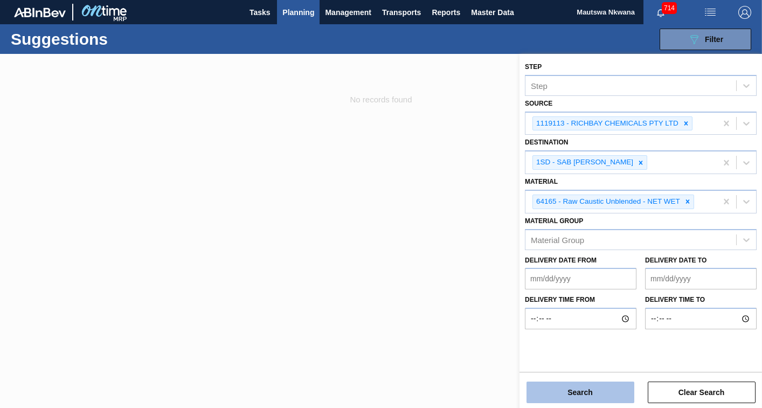
click at [584, 398] on button "Search" at bounding box center [580, 392] width 108 height 22
